Goal: Check status

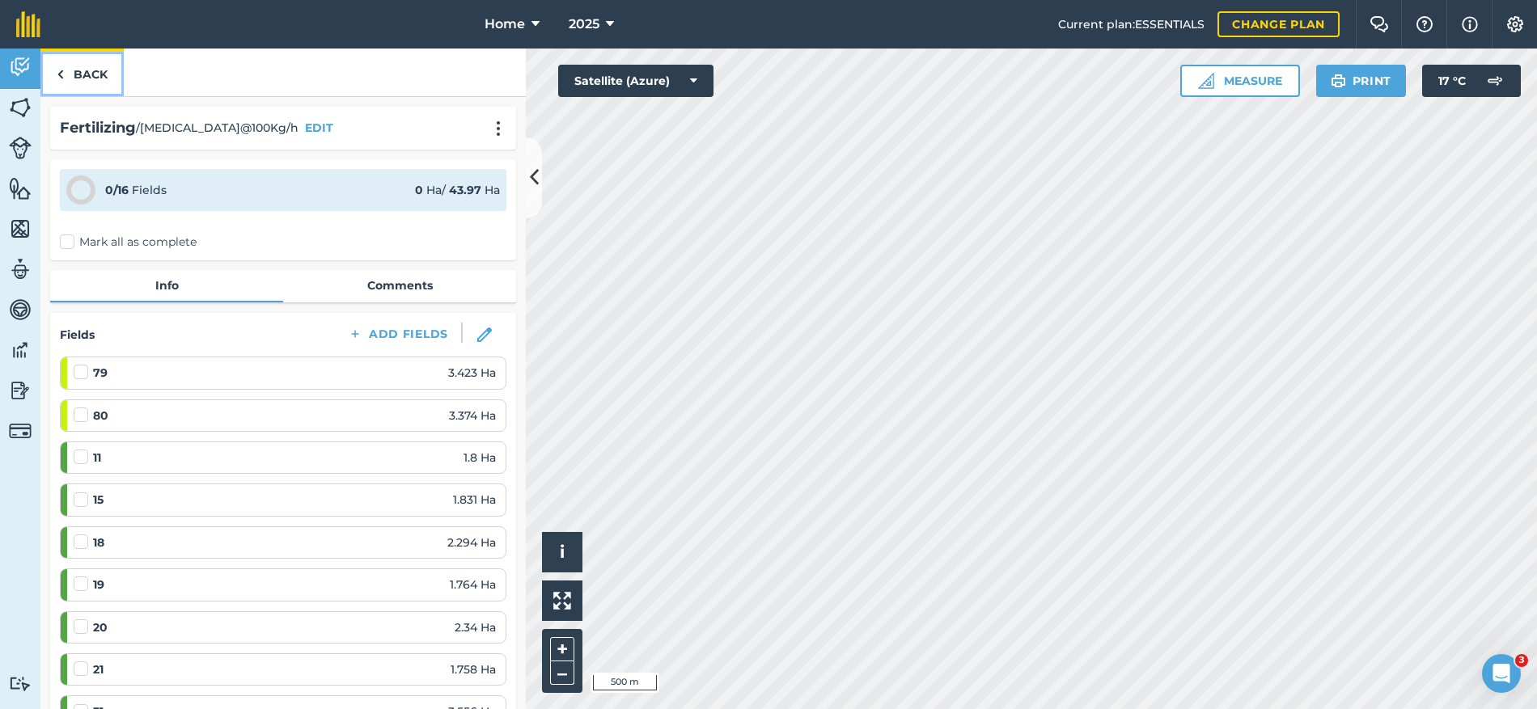
drag, startPoint x: 0, startPoint y: 0, endPoint x: 78, endPoint y: 61, distance: 99.0
click at [78, 61] on link "Back" at bounding box center [81, 73] width 83 height 48
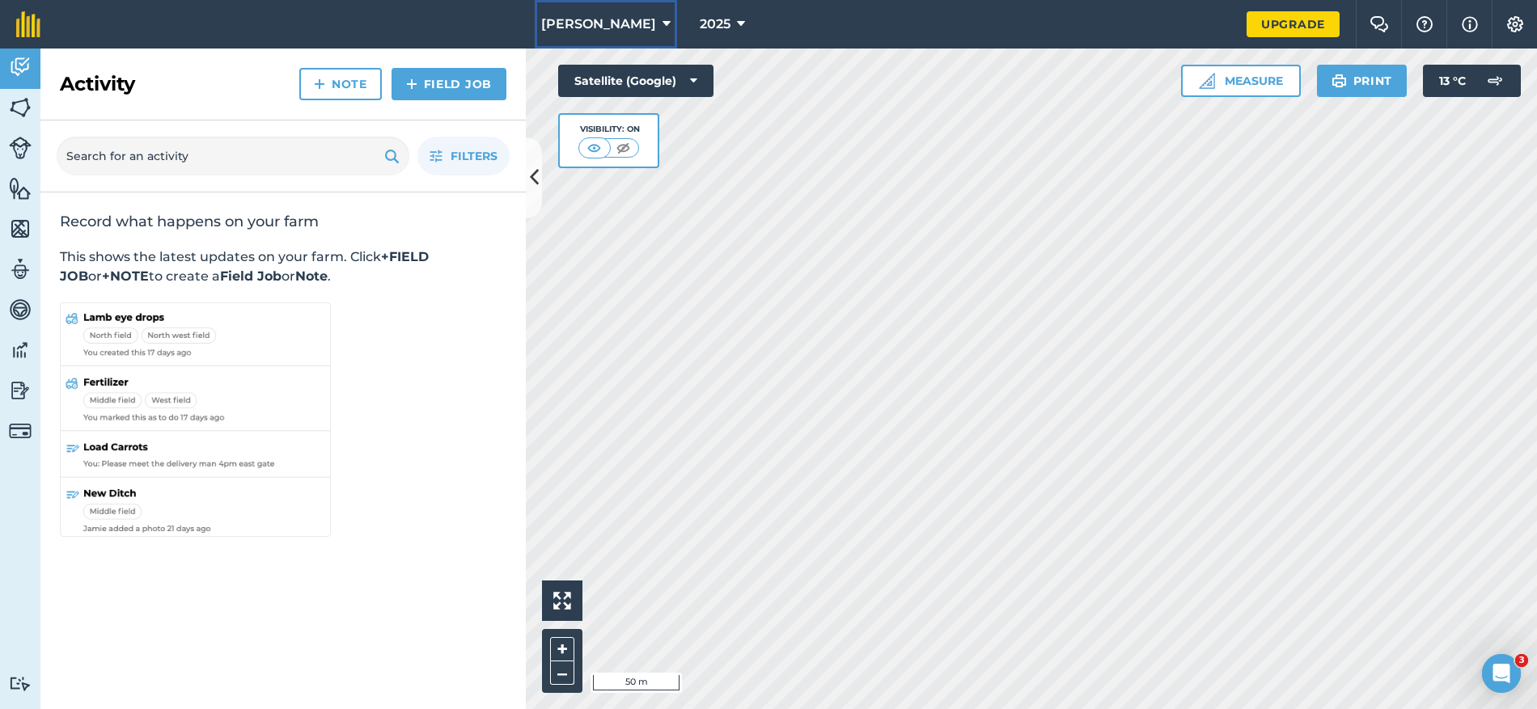
click at [636, 15] on span "Brendan Wines" at bounding box center [598, 24] width 115 height 19
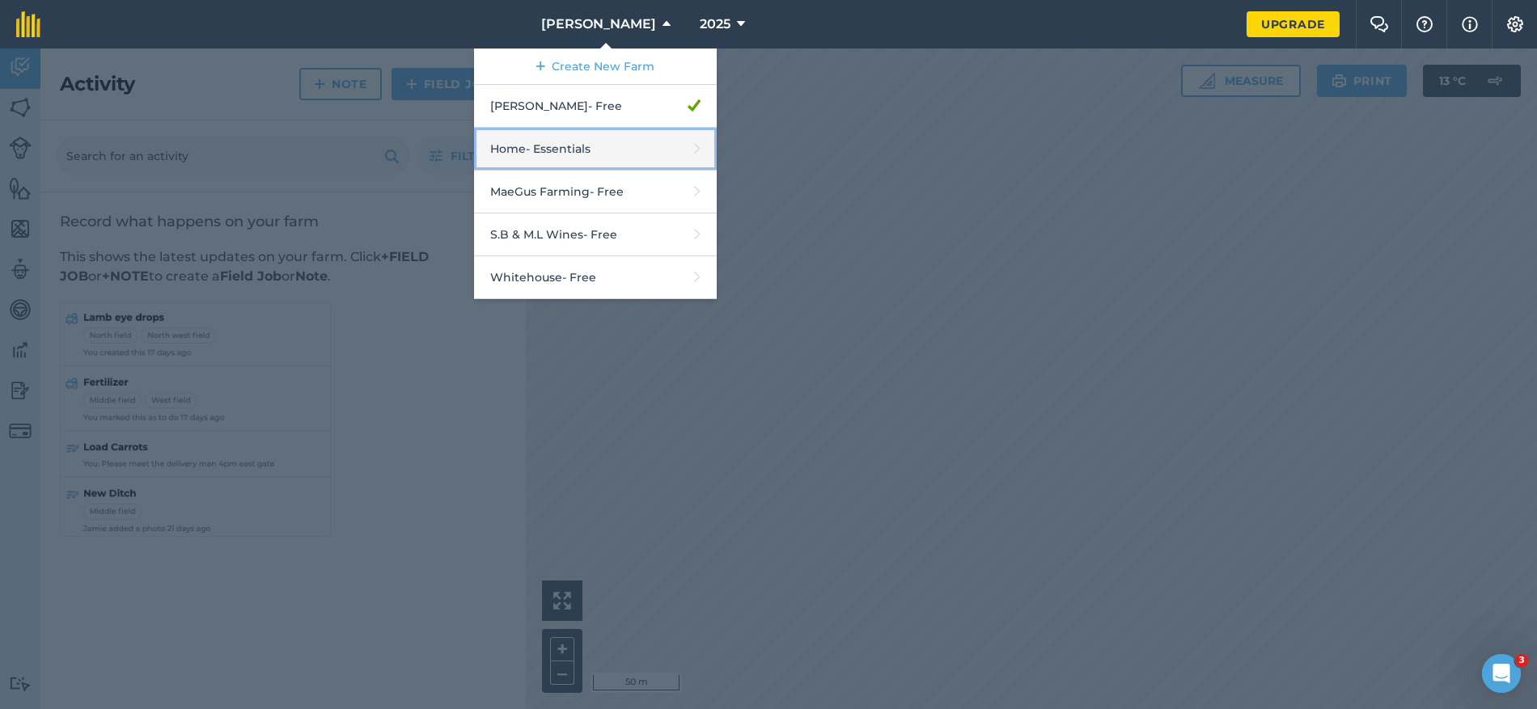
click at [611, 157] on link "Home - Essentials" at bounding box center [595, 149] width 243 height 43
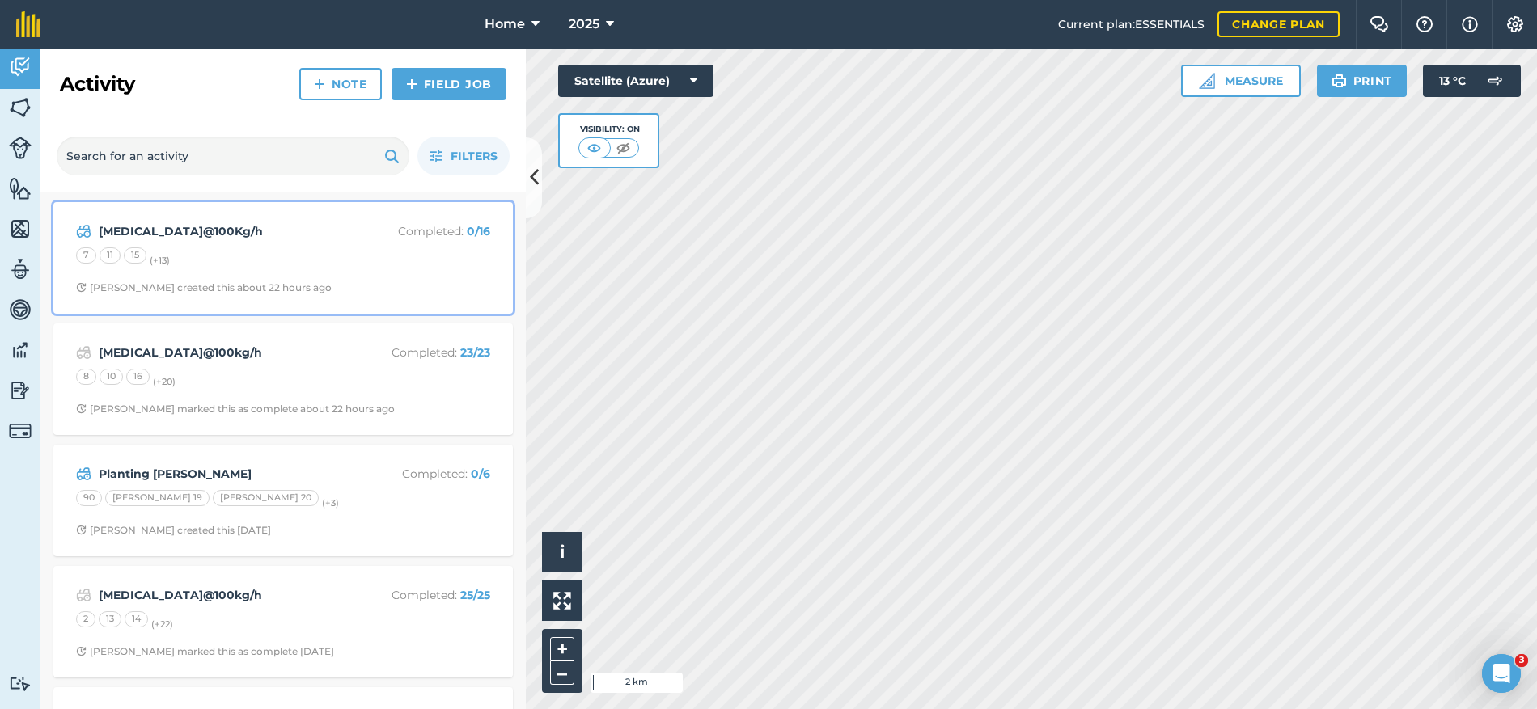
click at [286, 241] on div "Urea@100Kg/h Completed : 0 / 16 7 11 15 (+ 13 ) Stephen S created this about 22…" at bounding box center [283, 258] width 440 height 92
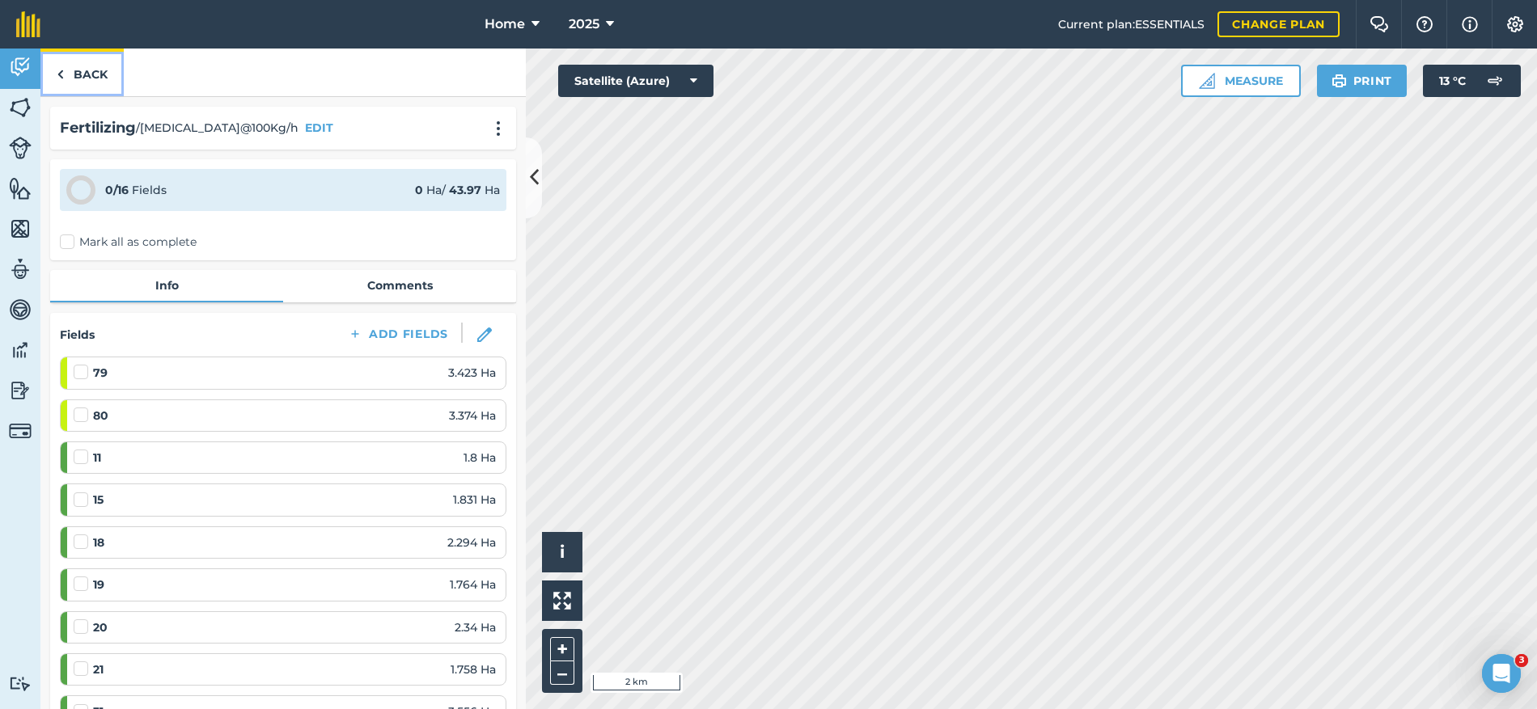
click at [75, 57] on link "Back" at bounding box center [81, 73] width 83 height 48
